Goal: Transaction & Acquisition: Obtain resource

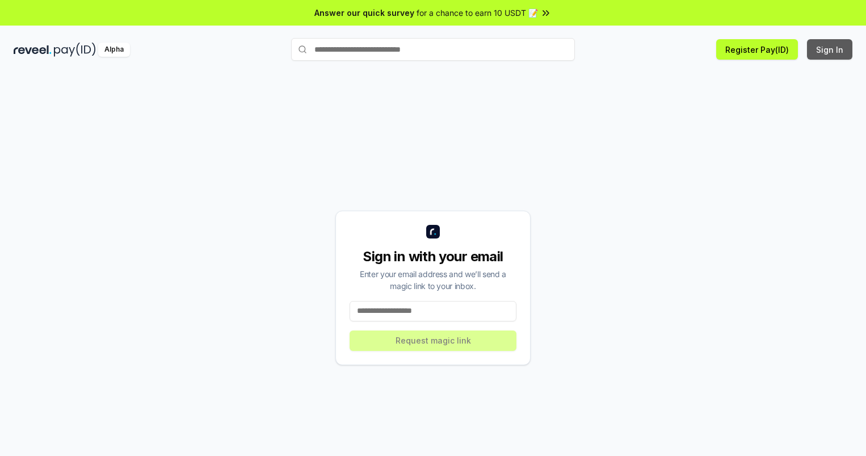
click at [830, 49] on button "Sign In" at bounding box center [829, 49] width 45 height 20
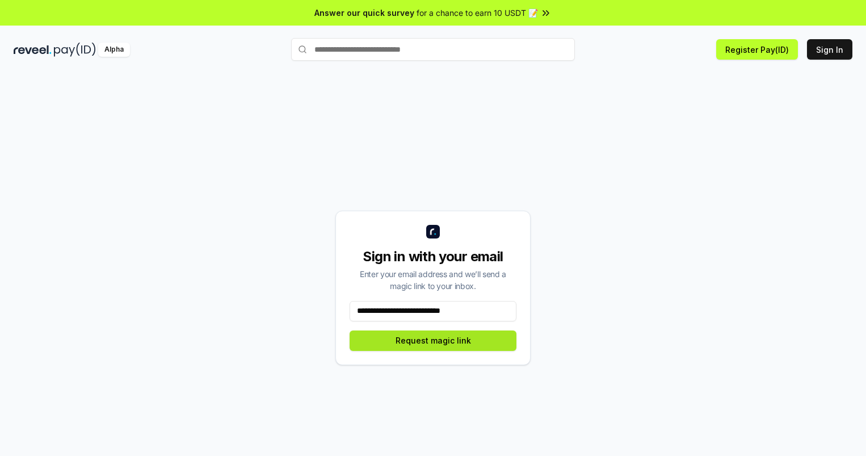
type input "**********"
click at [433, 340] on button "Request magic link" at bounding box center [433, 340] width 167 height 20
